Goal: Task Accomplishment & Management: Use online tool/utility

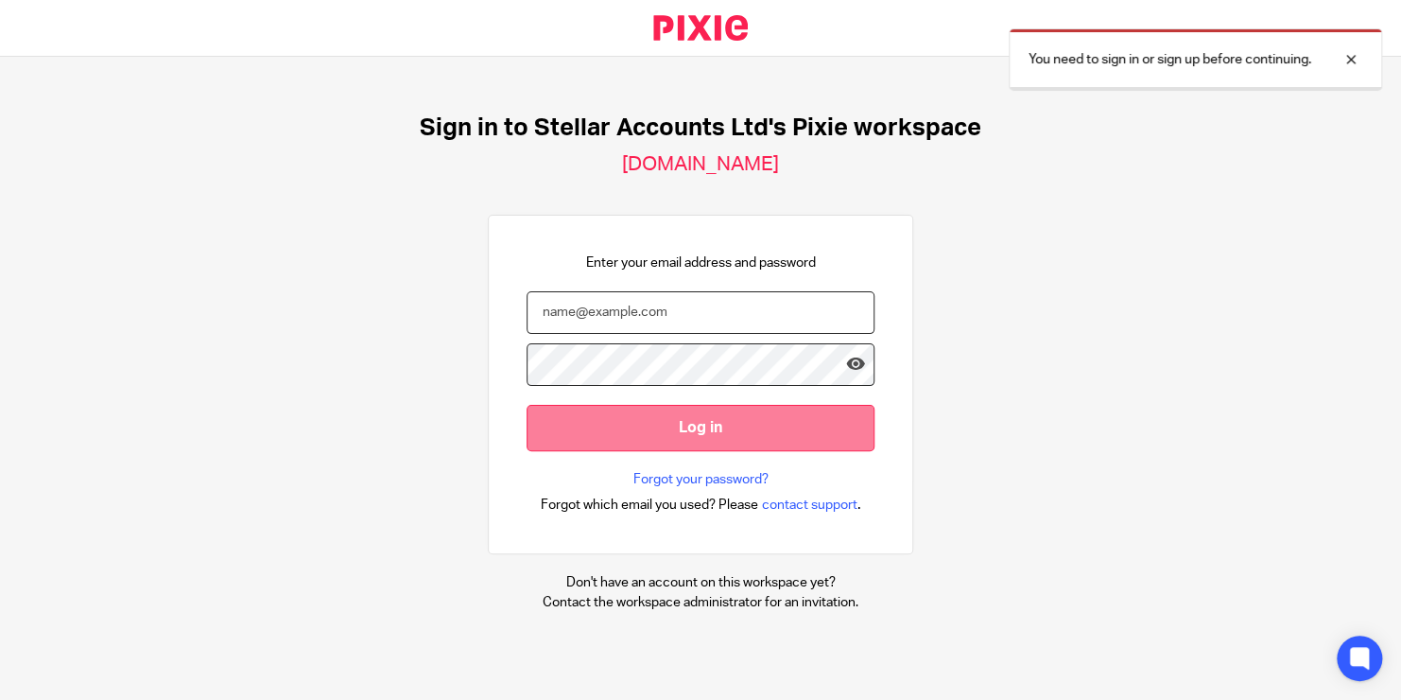
type input "[PERSON_NAME][EMAIL_ADDRESS][PERSON_NAME][DOMAIN_NAME]"
click at [762, 435] on input "Log in" at bounding box center [701, 428] width 348 height 46
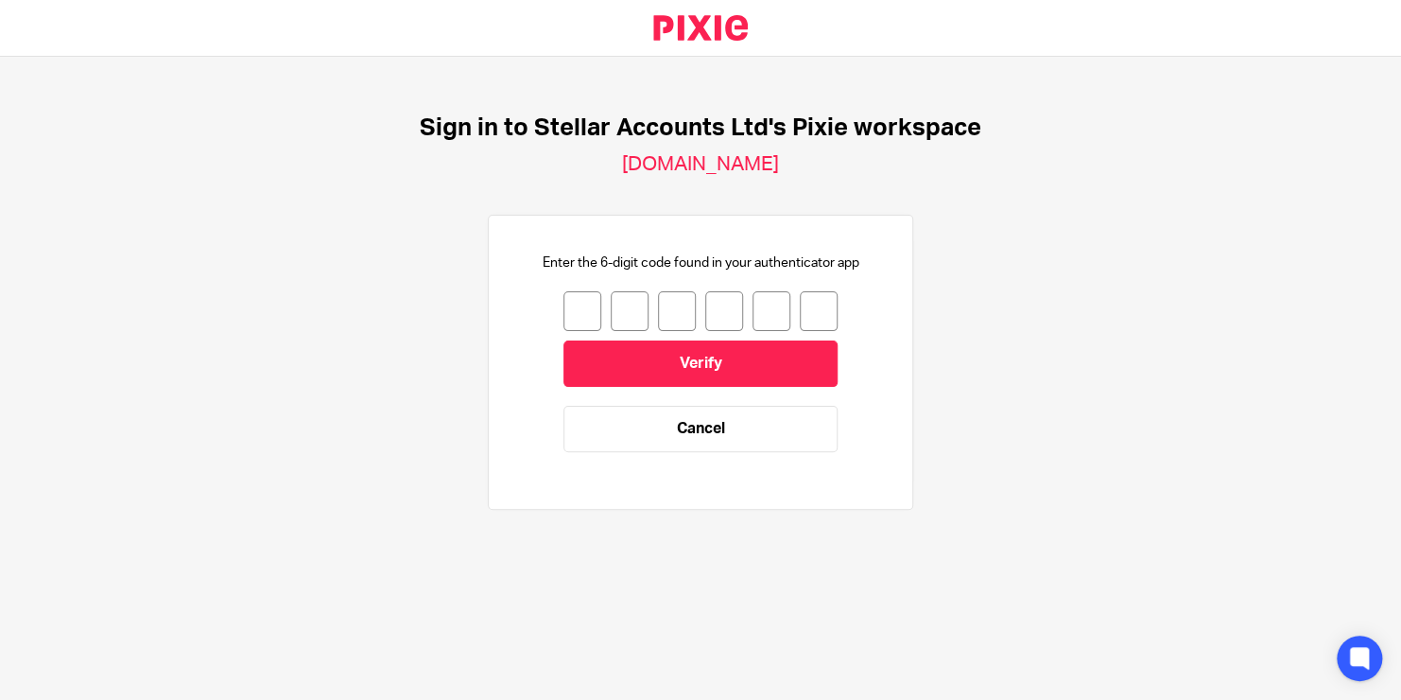
click at [565, 305] on input "number" at bounding box center [582, 311] width 38 height 40
type input "6"
type input "3"
type input "8"
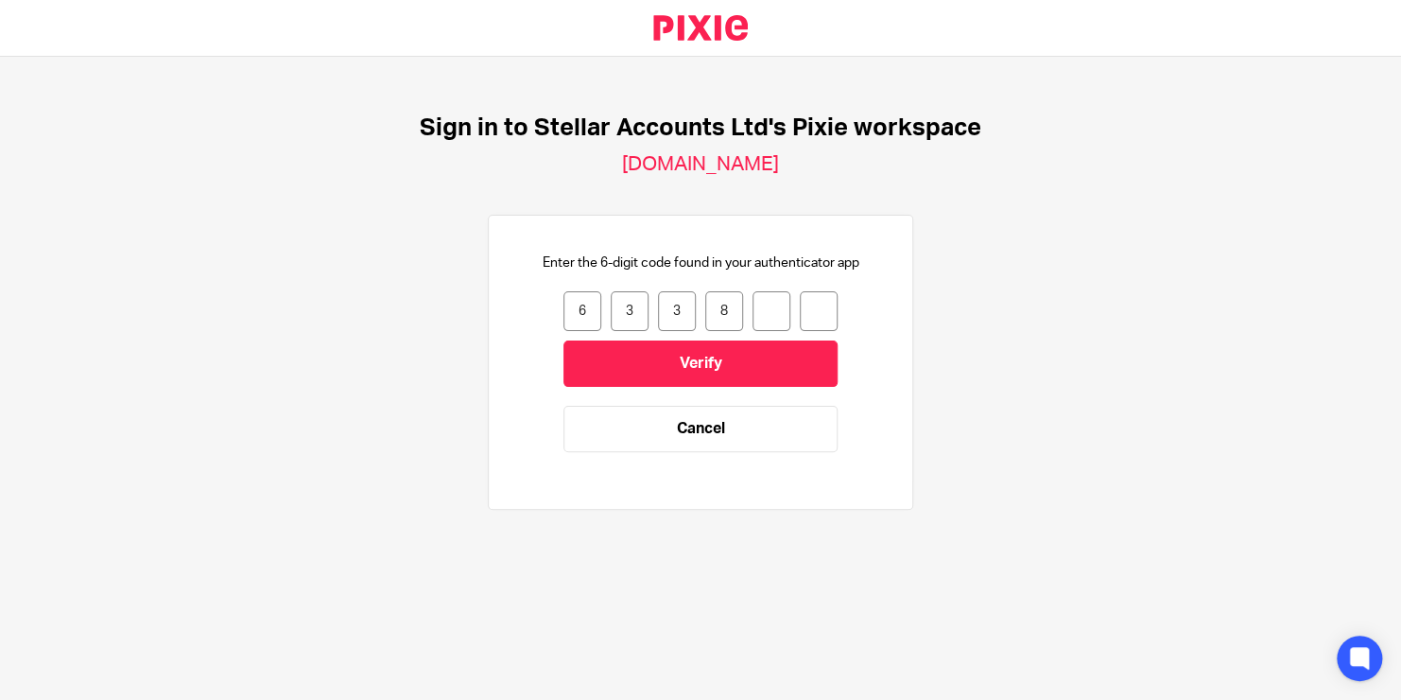
type input "3"
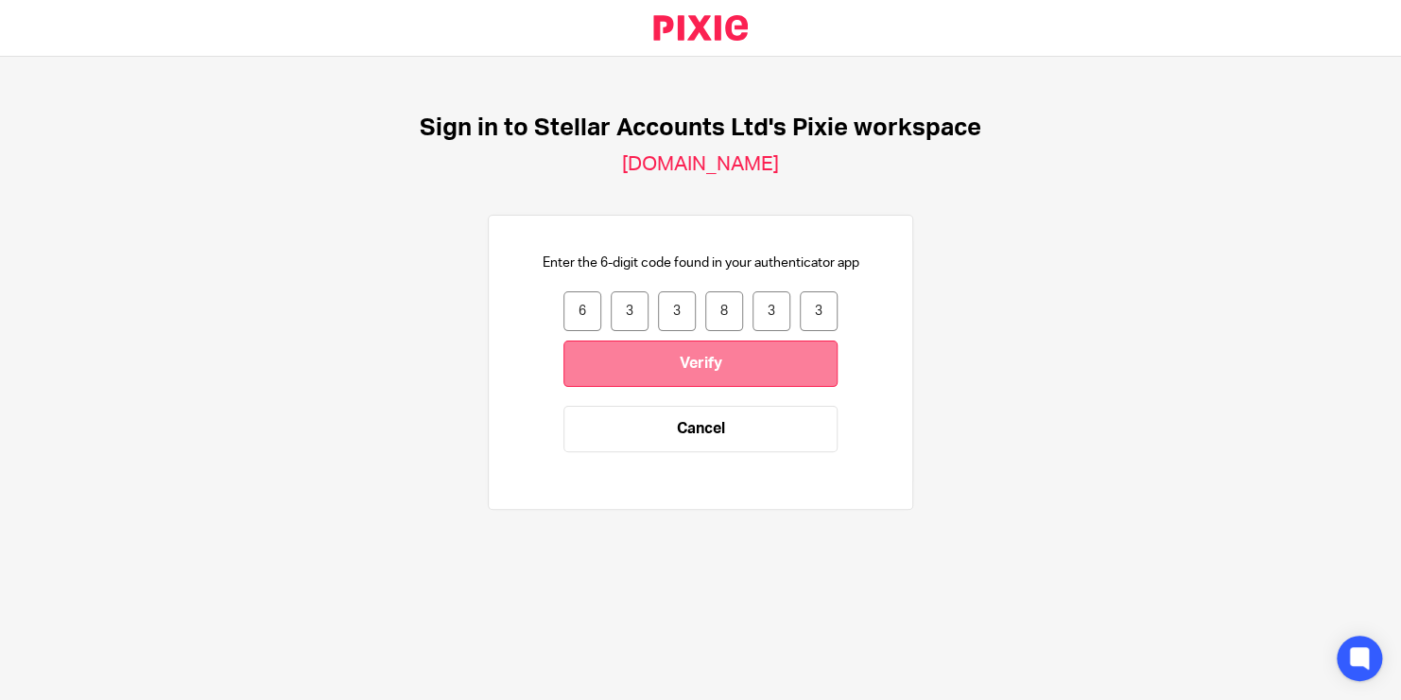
click at [617, 355] on input "Verify" at bounding box center [700, 363] width 274 height 46
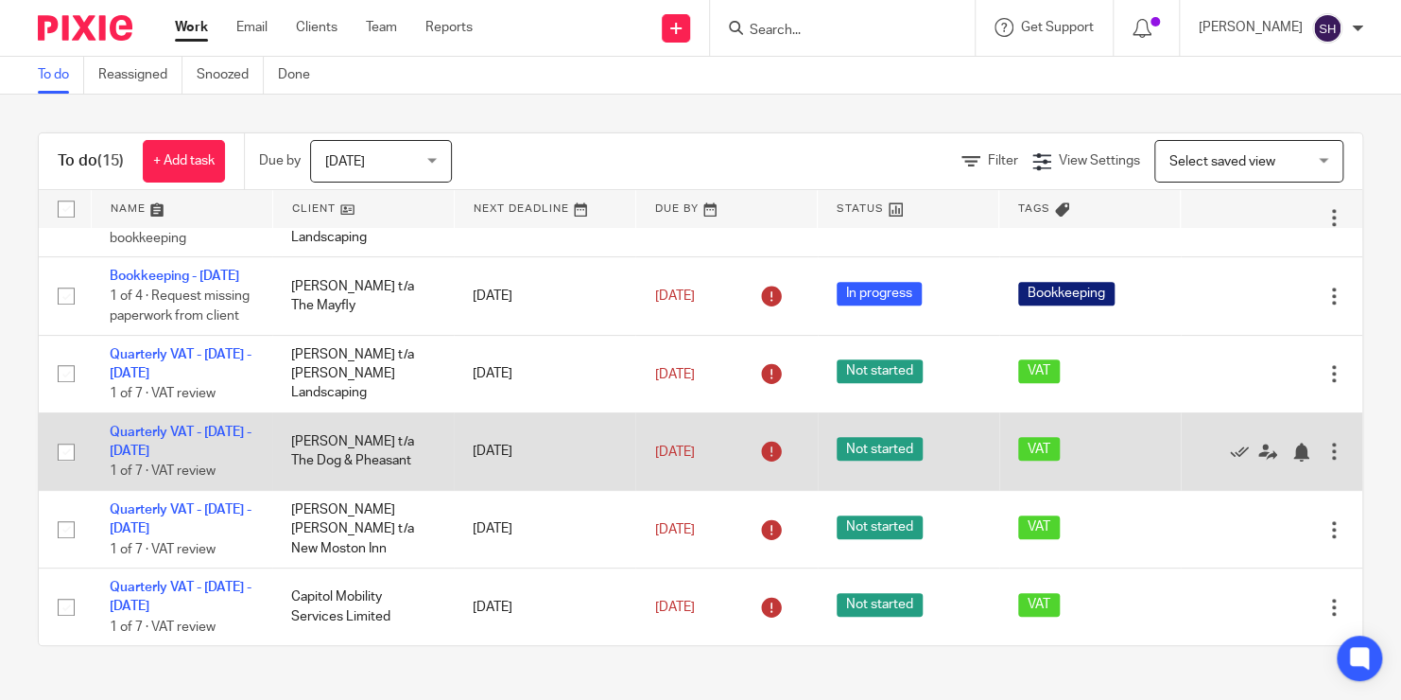
scroll to position [1148, 0]
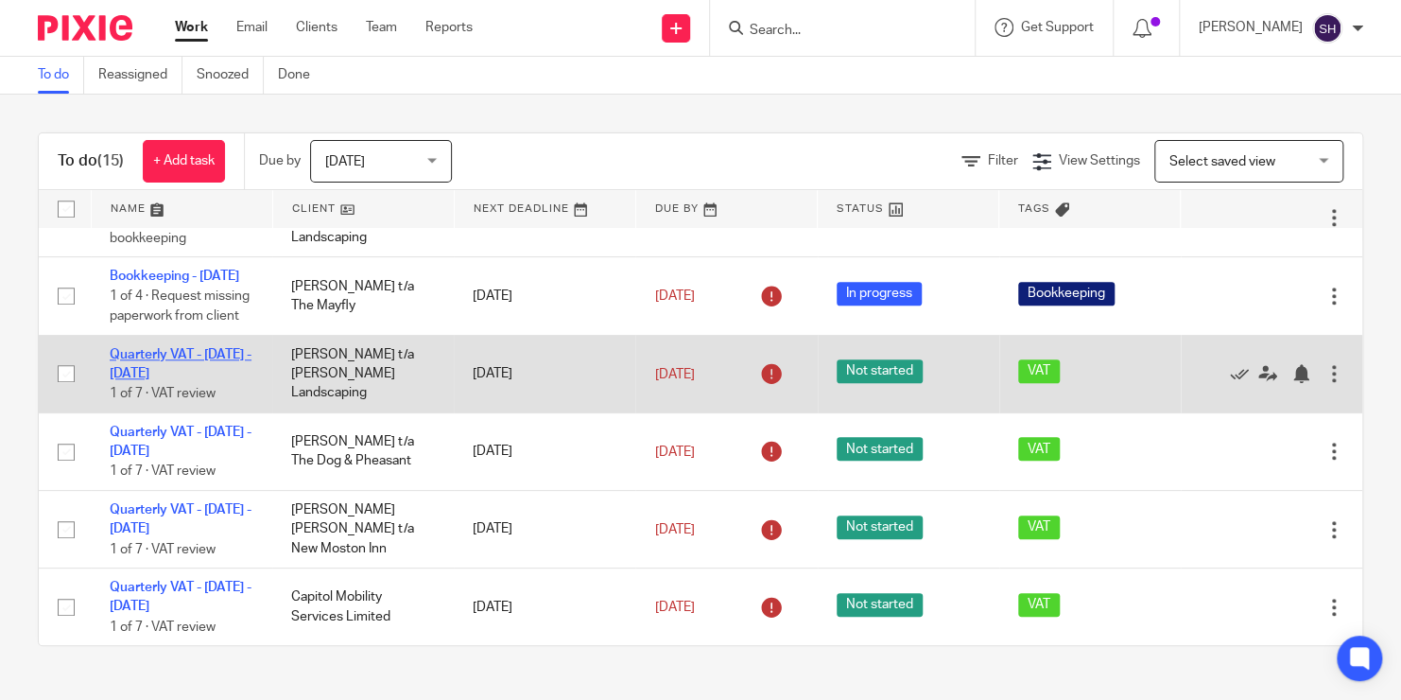
click at [153, 351] on link "Quarterly VAT - [DATE] - [DATE]" at bounding box center [181, 364] width 142 height 32
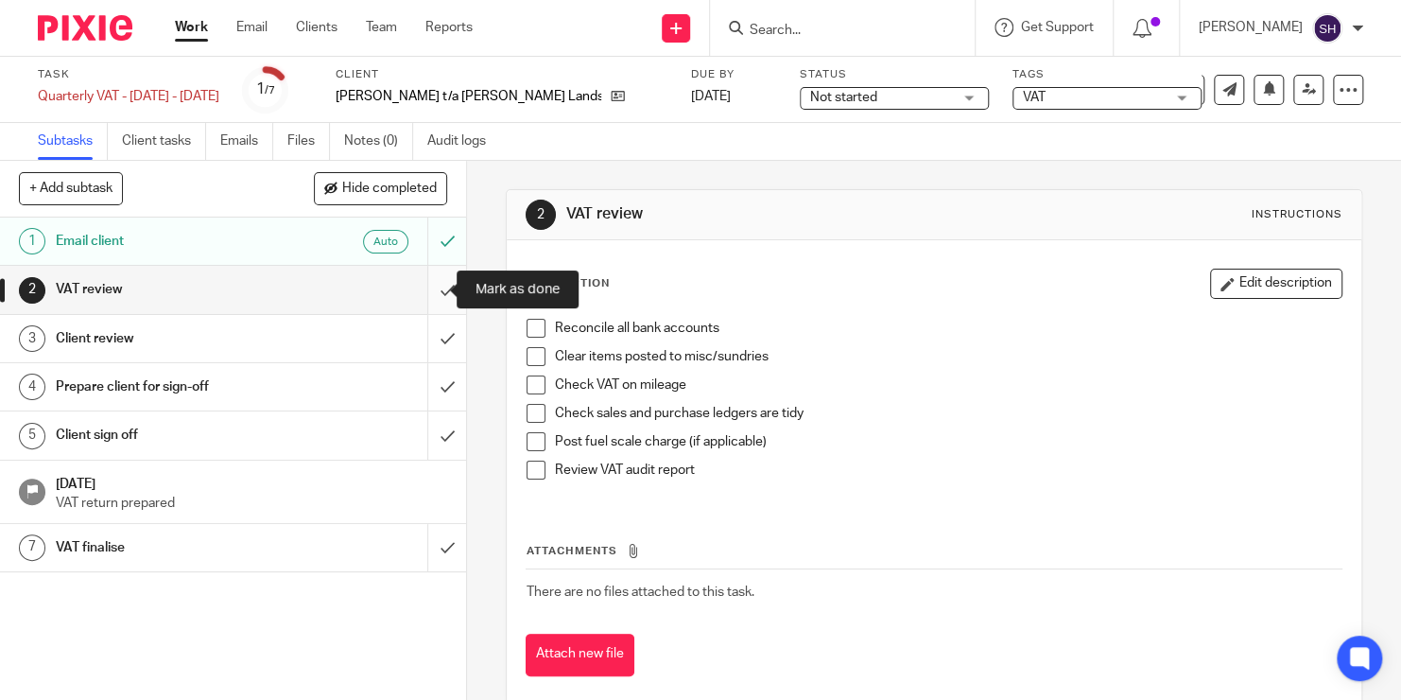
click at [419, 283] on input "submit" at bounding box center [233, 289] width 466 height 47
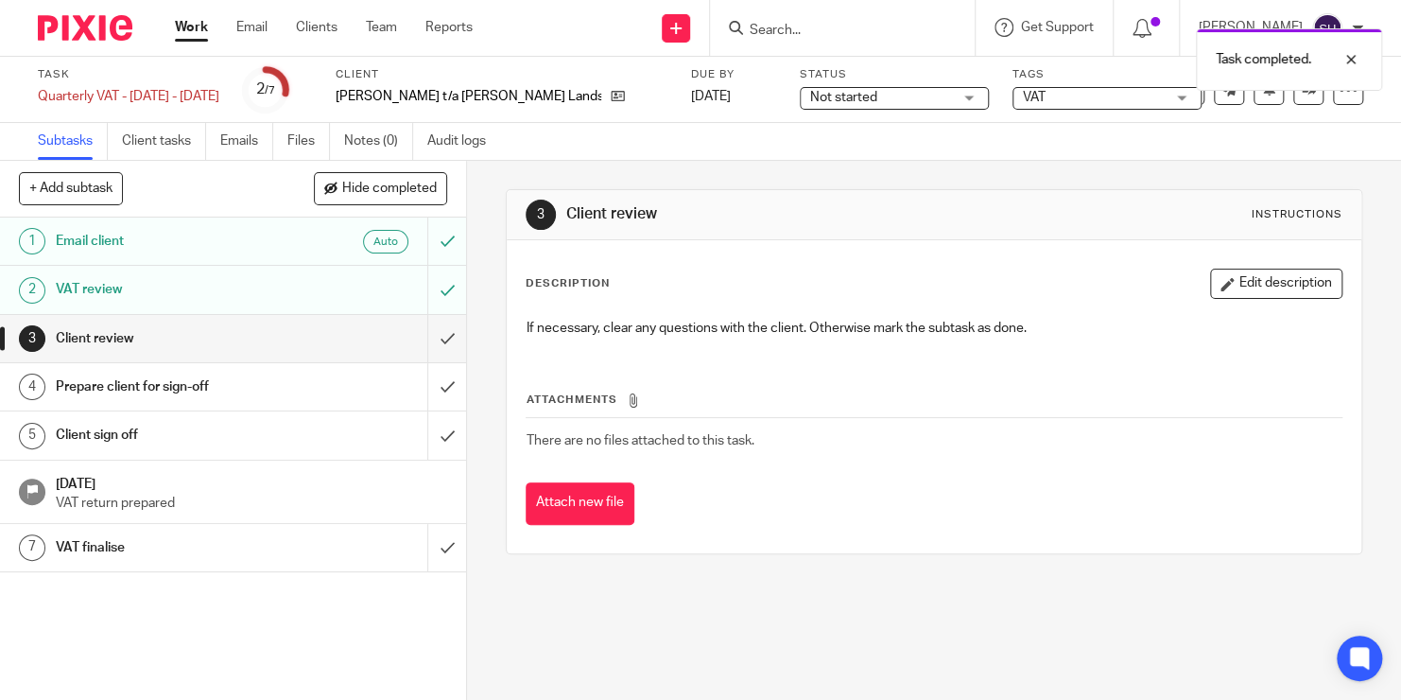
click at [301, 287] on div "VAT review" at bounding box center [232, 289] width 353 height 28
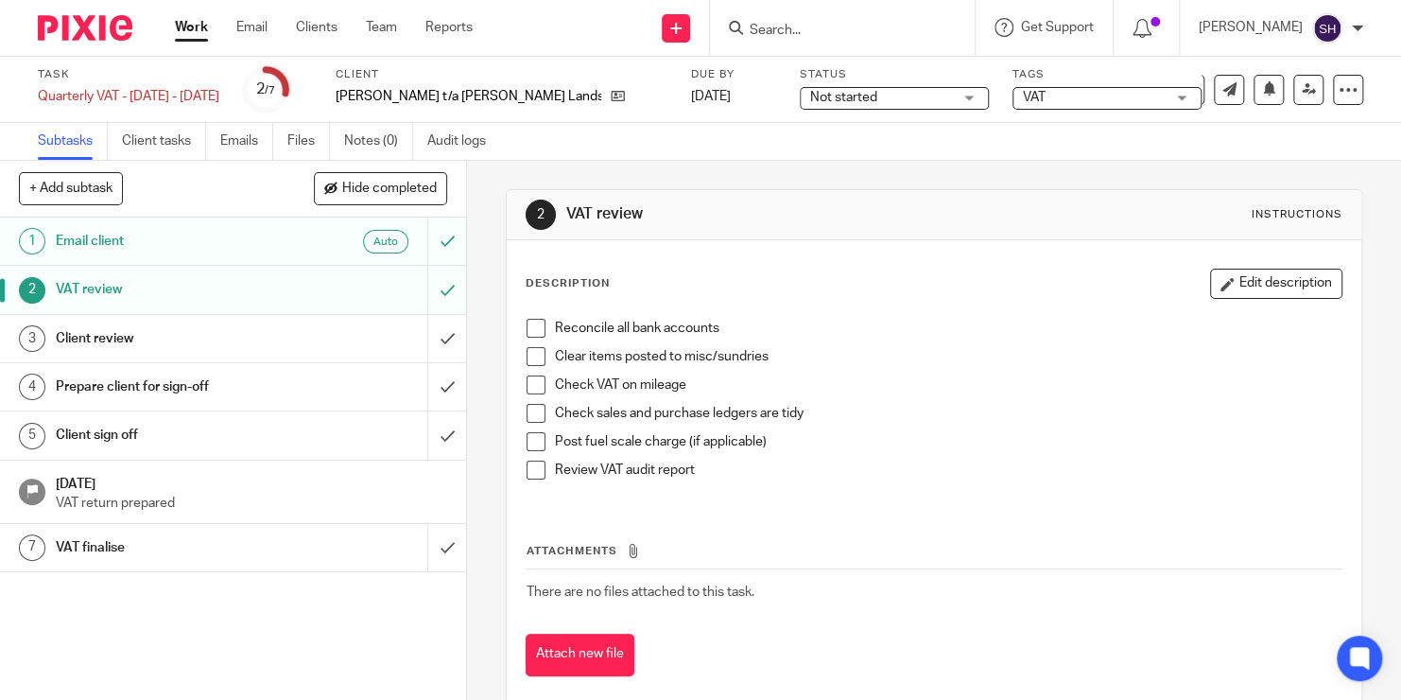
click at [529, 322] on span at bounding box center [536, 328] width 19 height 19
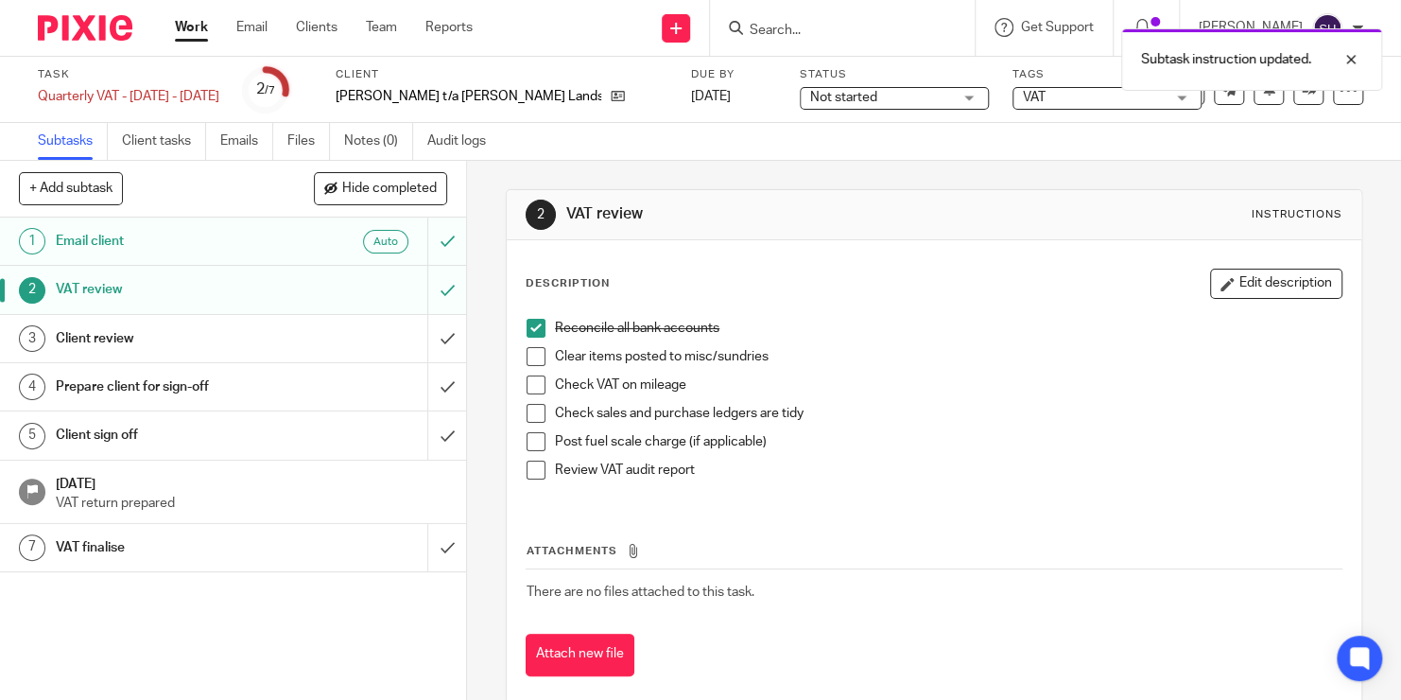
click at [527, 357] on span at bounding box center [536, 356] width 19 height 19
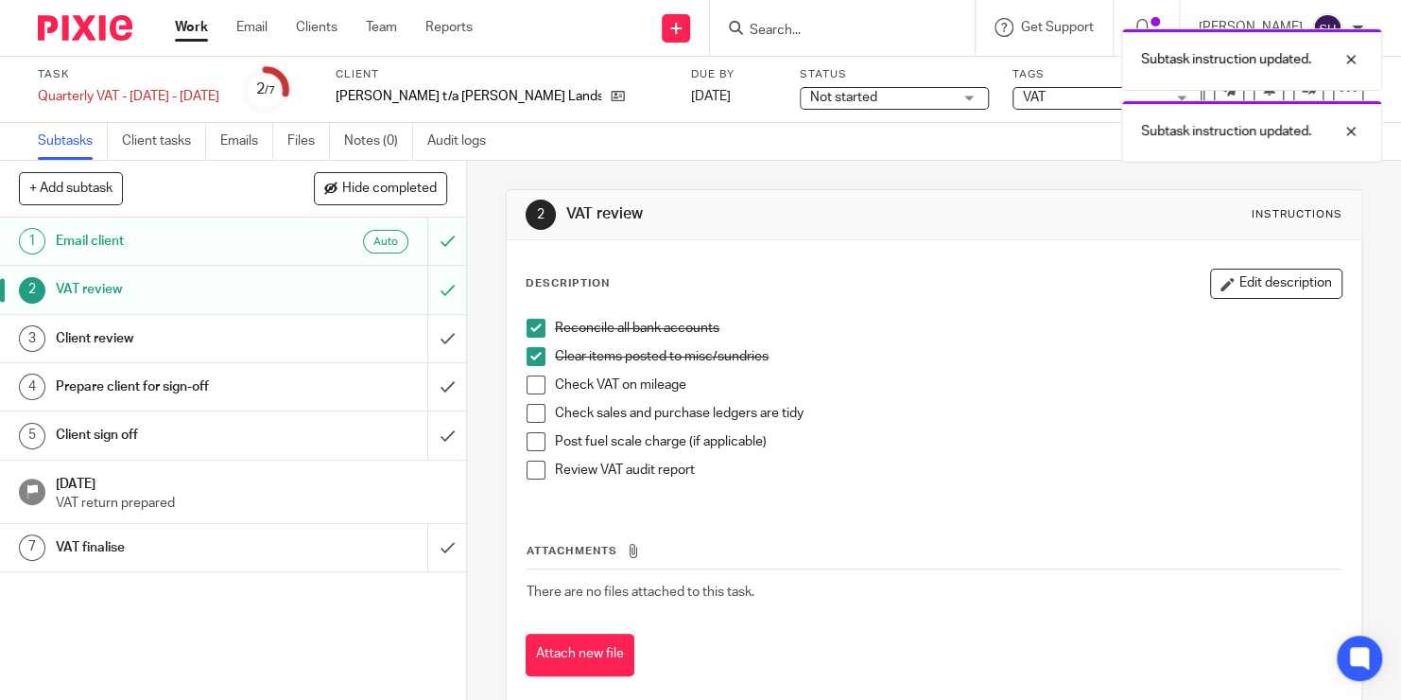
click at [527, 382] on span at bounding box center [536, 384] width 19 height 19
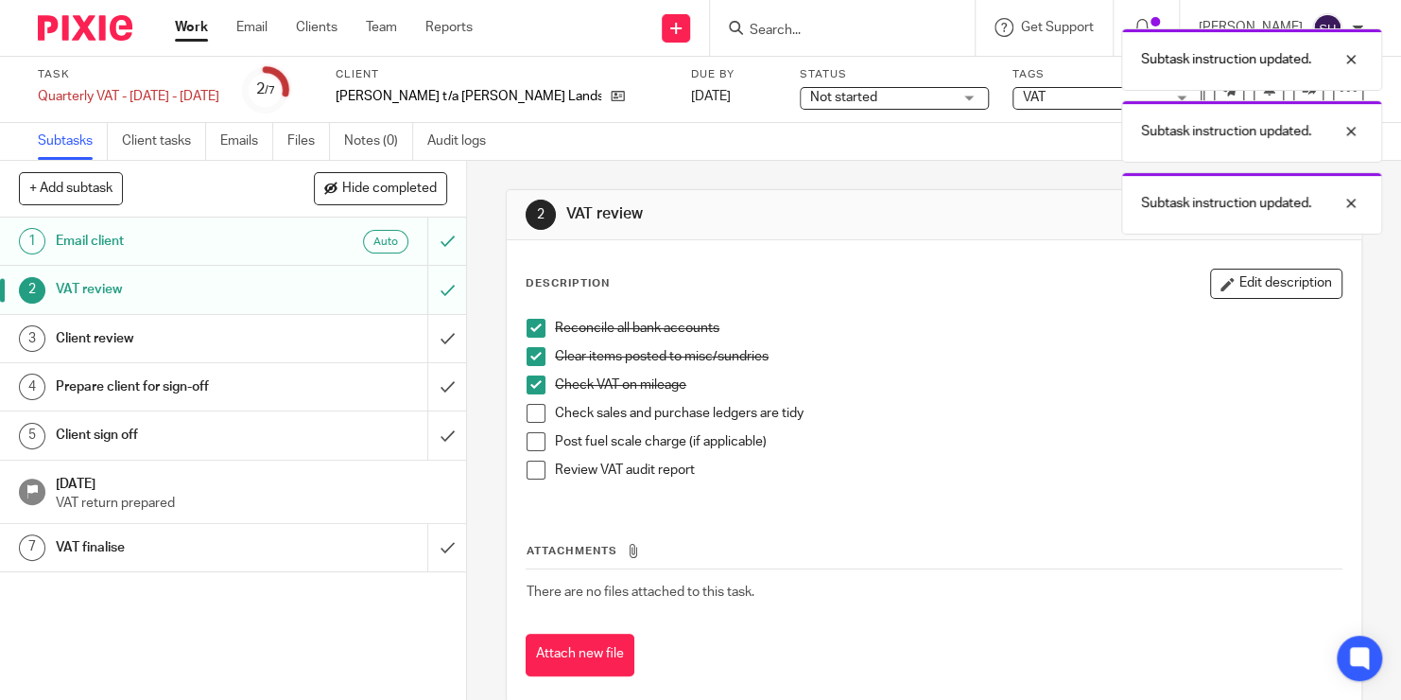
click at [527, 421] on span at bounding box center [536, 413] width 19 height 19
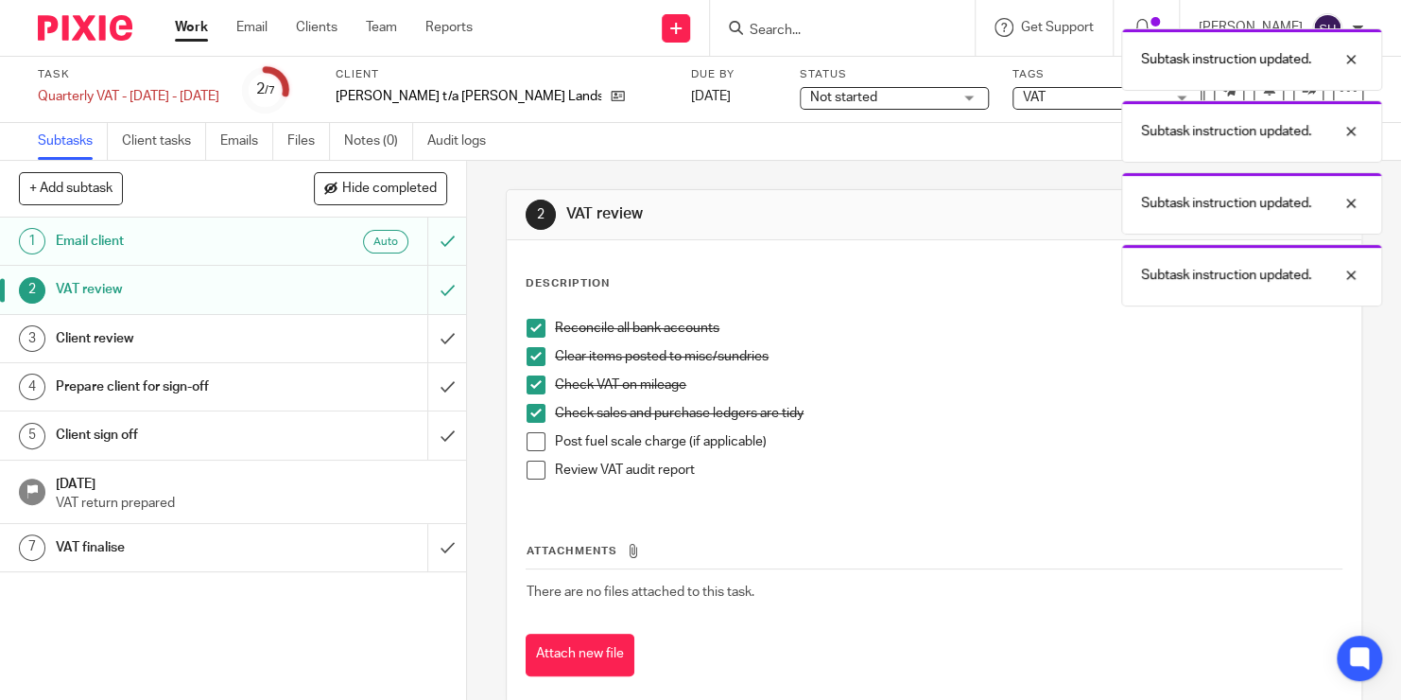
click at [527, 440] on span at bounding box center [536, 441] width 19 height 19
click at [531, 473] on span at bounding box center [536, 469] width 19 height 19
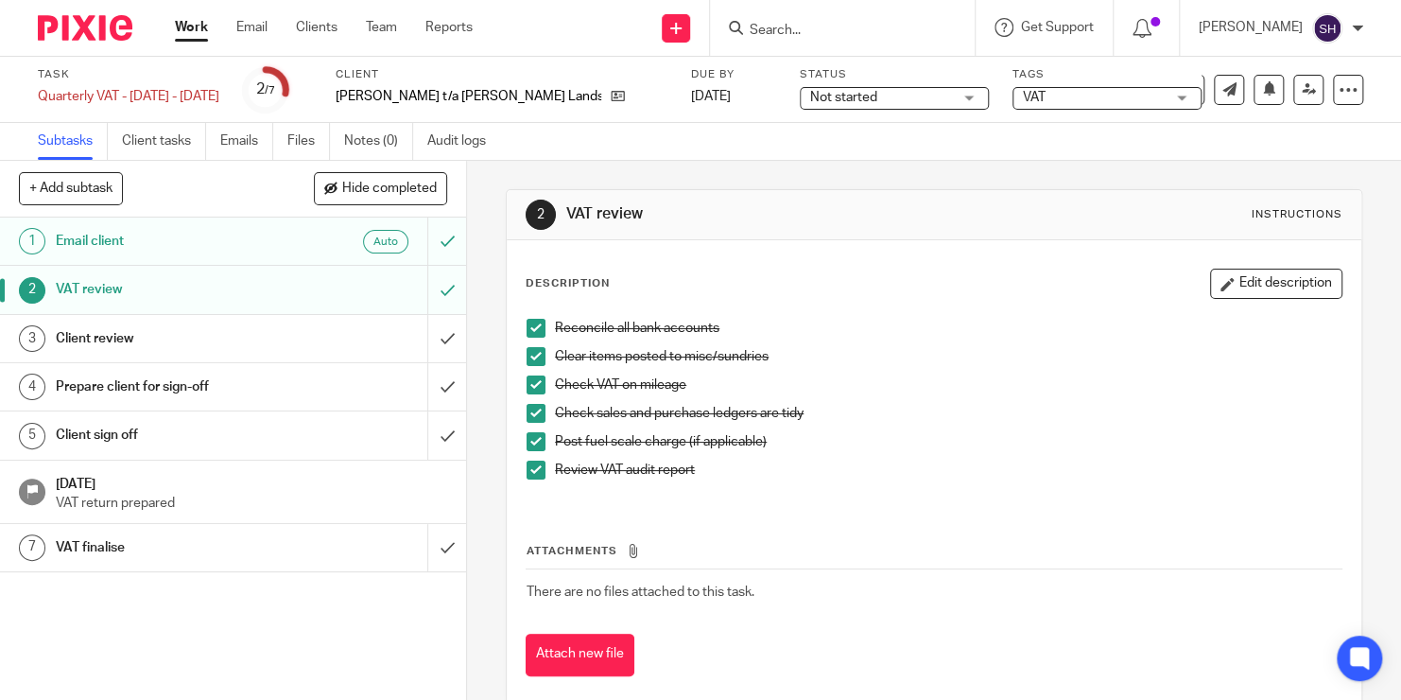
click at [326, 340] on div "Client review" at bounding box center [232, 338] width 353 height 28
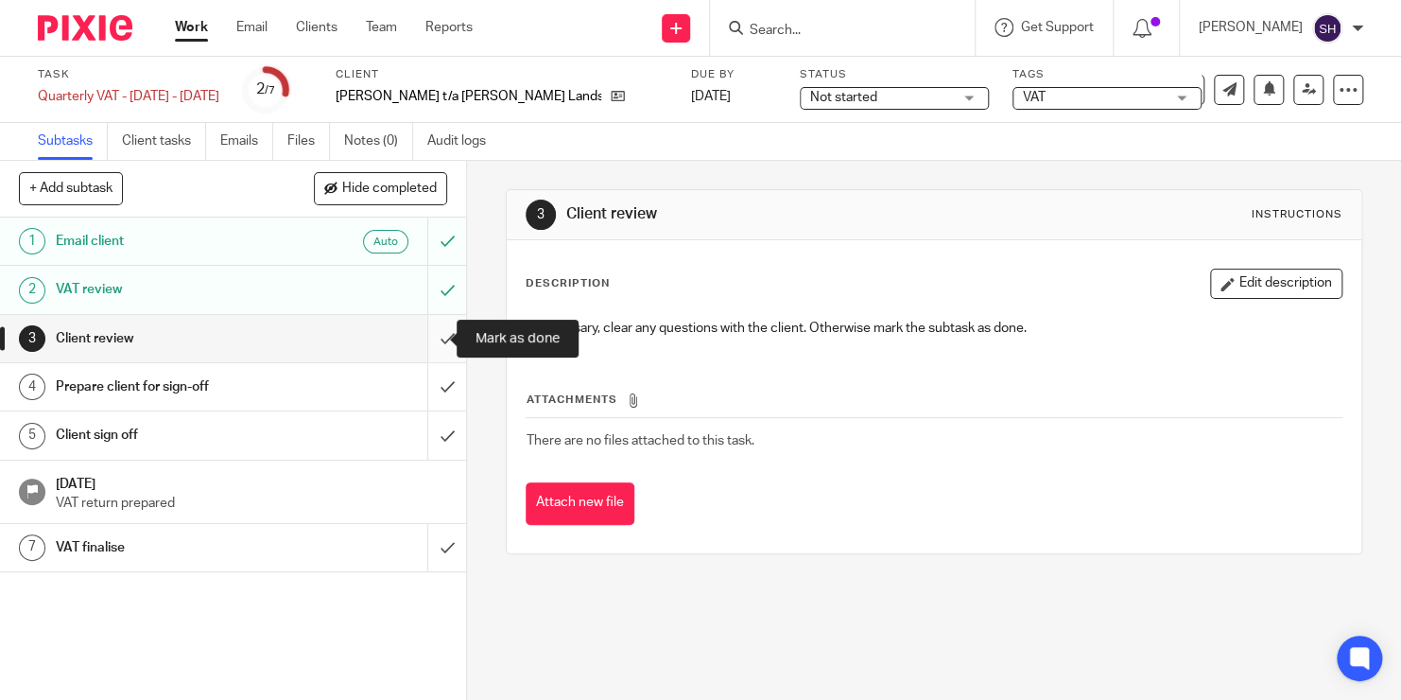
click at [431, 333] on input "submit" at bounding box center [233, 338] width 466 height 47
